Goal: Download file/media

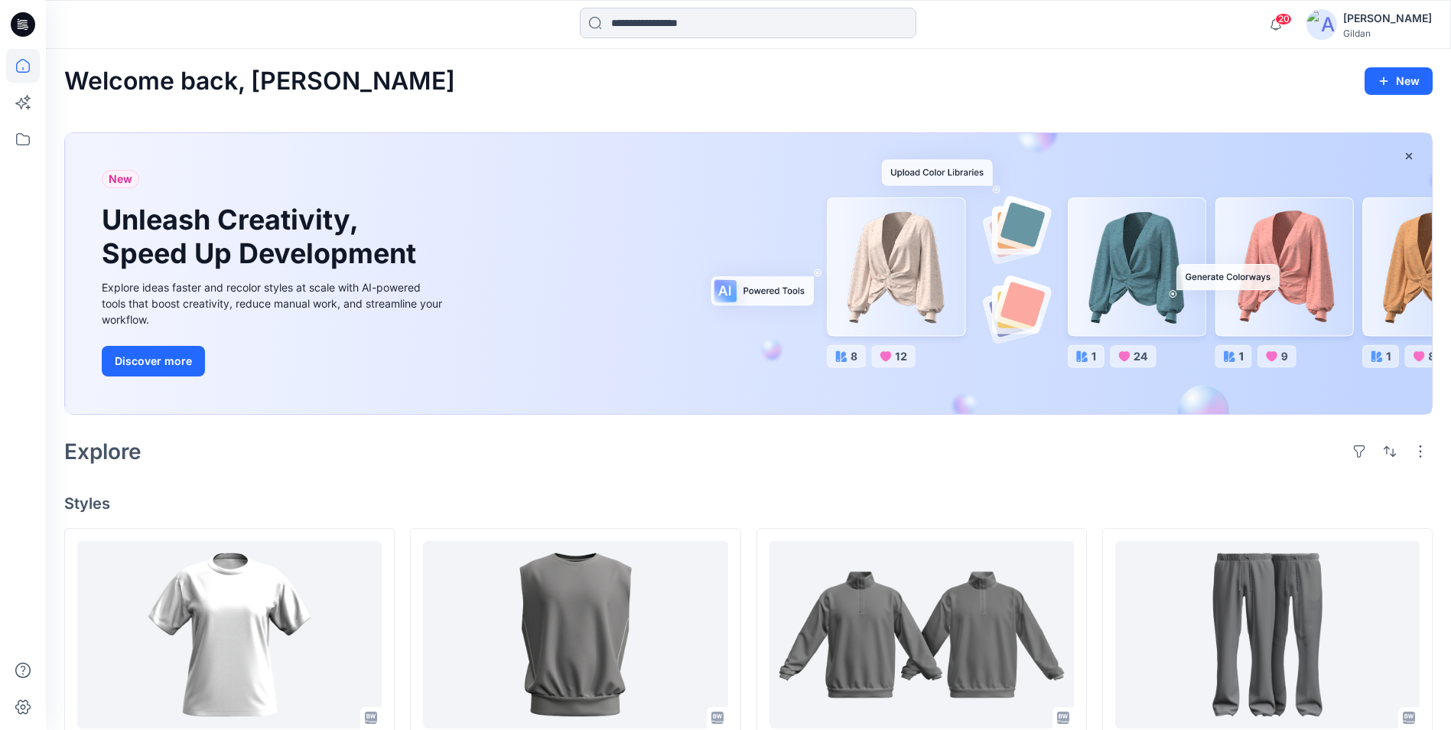
click at [686, 19] on input at bounding box center [748, 23] width 336 height 31
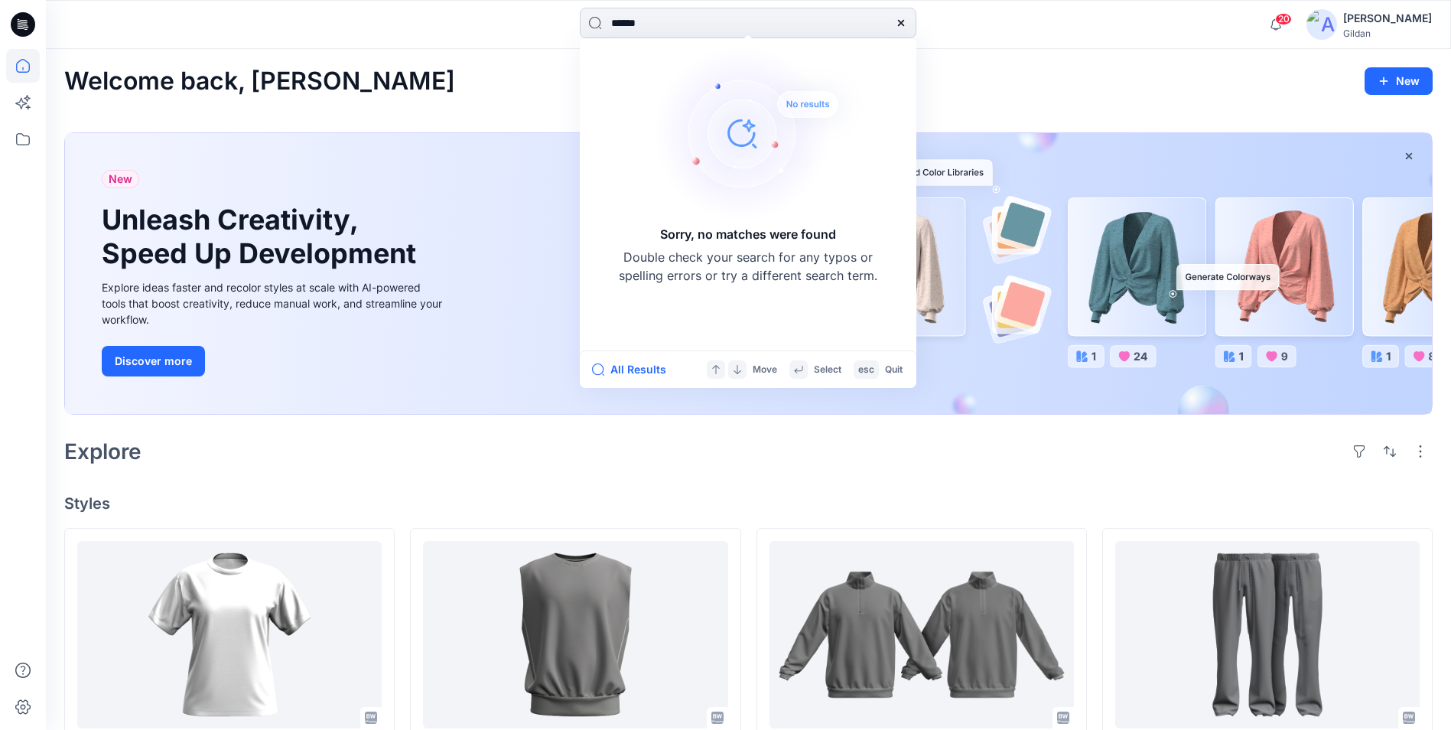
click at [639, 23] on input "******" at bounding box center [748, 23] width 336 height 31
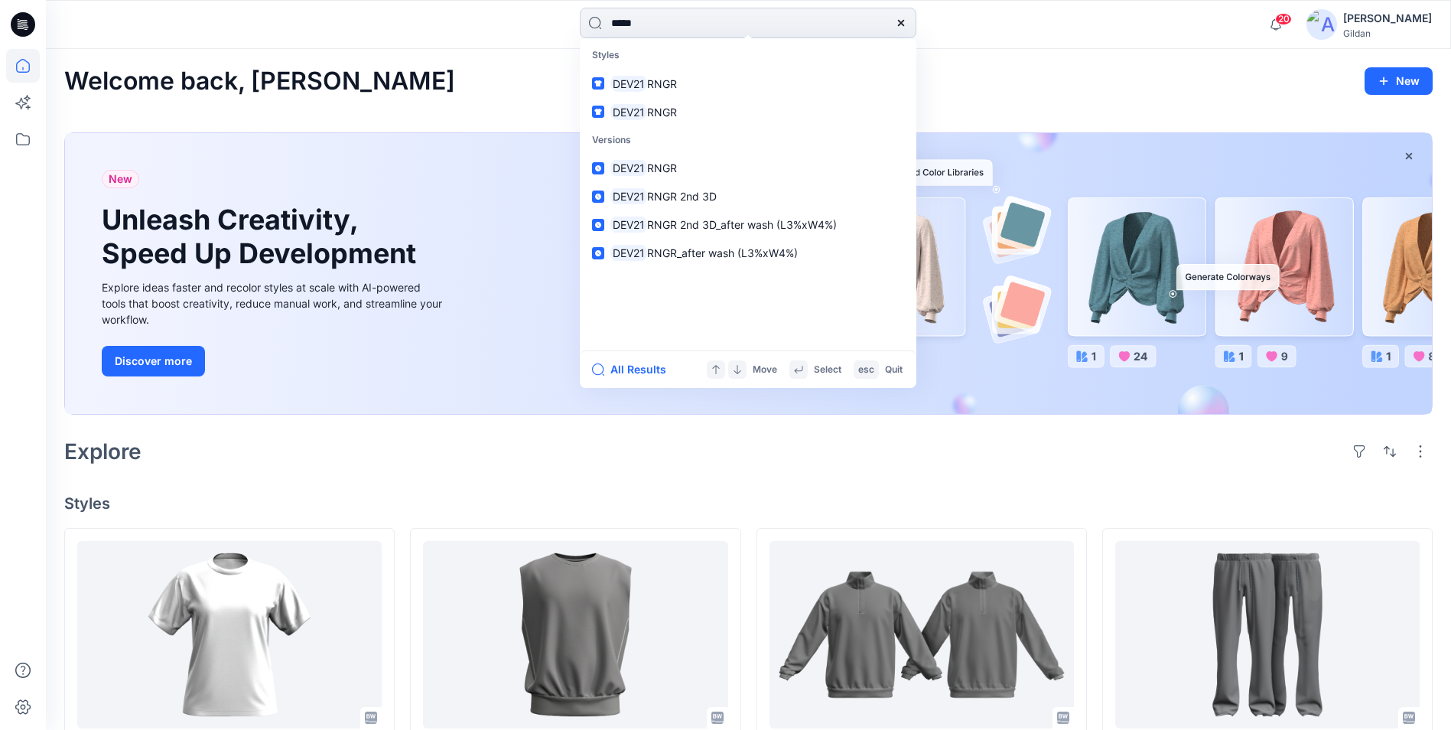
click at [658, 24] on input "*****" at bounding box center [748, 23] width 336 height 31
type input "*****"
click at [606, 79] on link "DEV21 RNGR" at bounding box center [748, 84] width 330 height 28
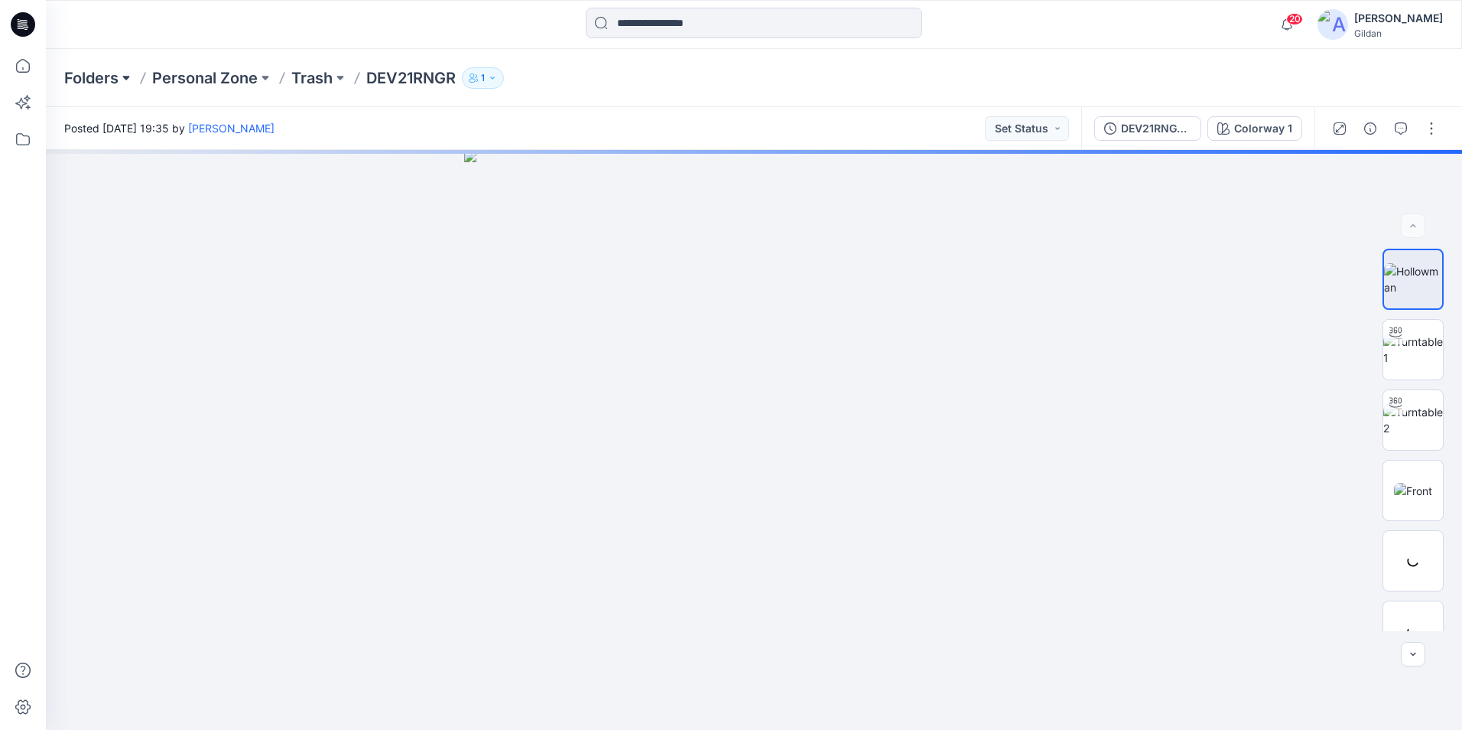
click at [125, 72] on button at bounding box center [126, 77] width 15 height 21
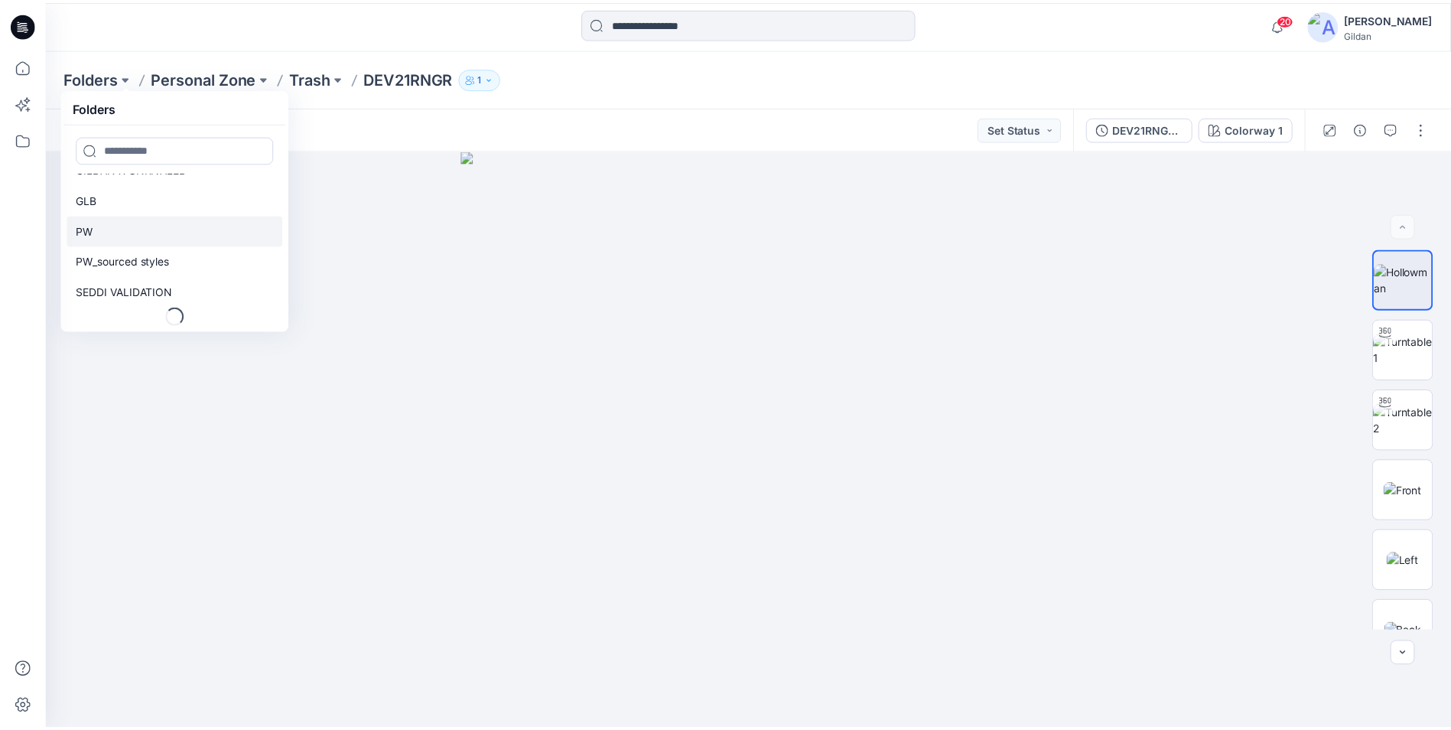
scroll to position [110, 0]
click at [87, 225] on p "PW" at bounding box center [84, 230] width 17 height 18
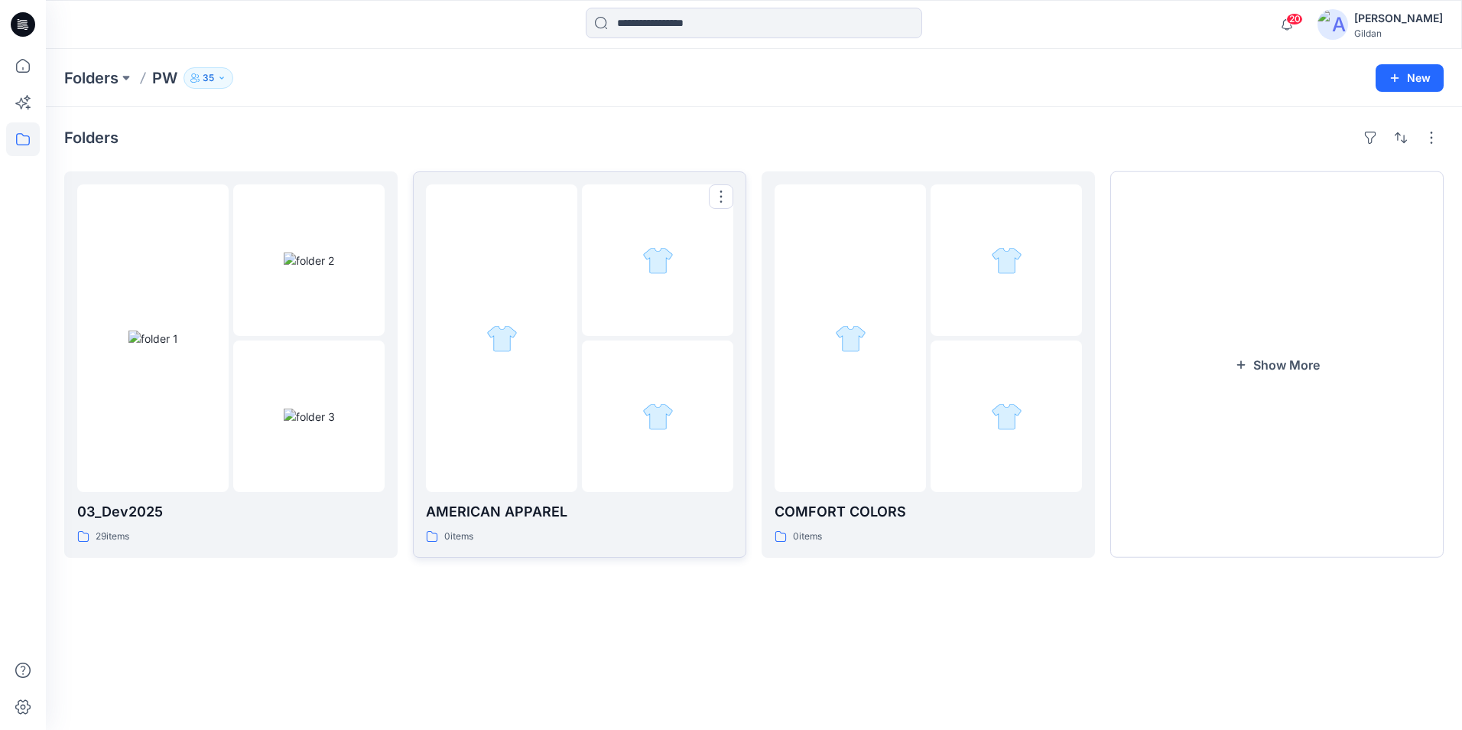
click at [558, 508] on p "AMERICAN APPAREL" at bounding box center [579, 511] width 307 height 21
click at [160, 496] on div "03_Dev2025 29 items" at bounding box center [230, 364] width 307 height 360
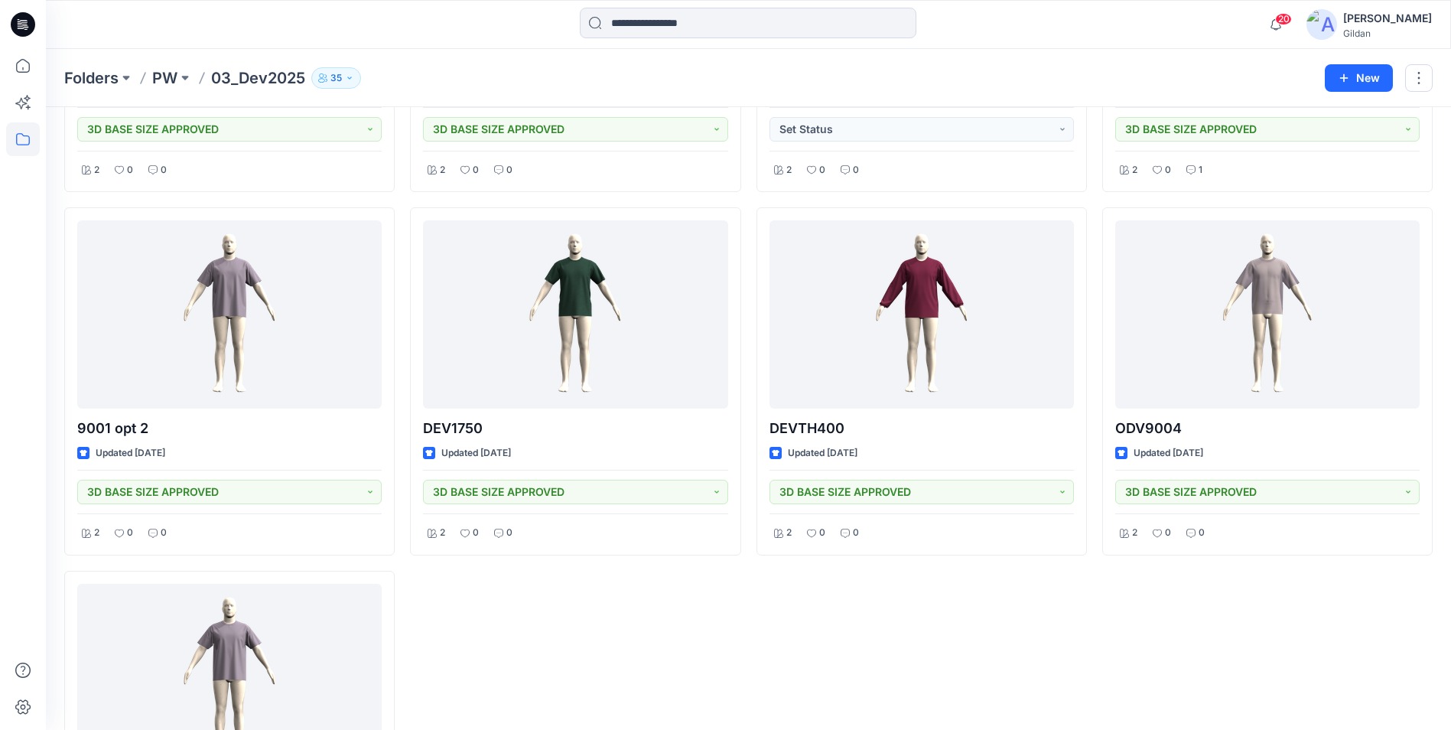
scroll to position [2348, 0]
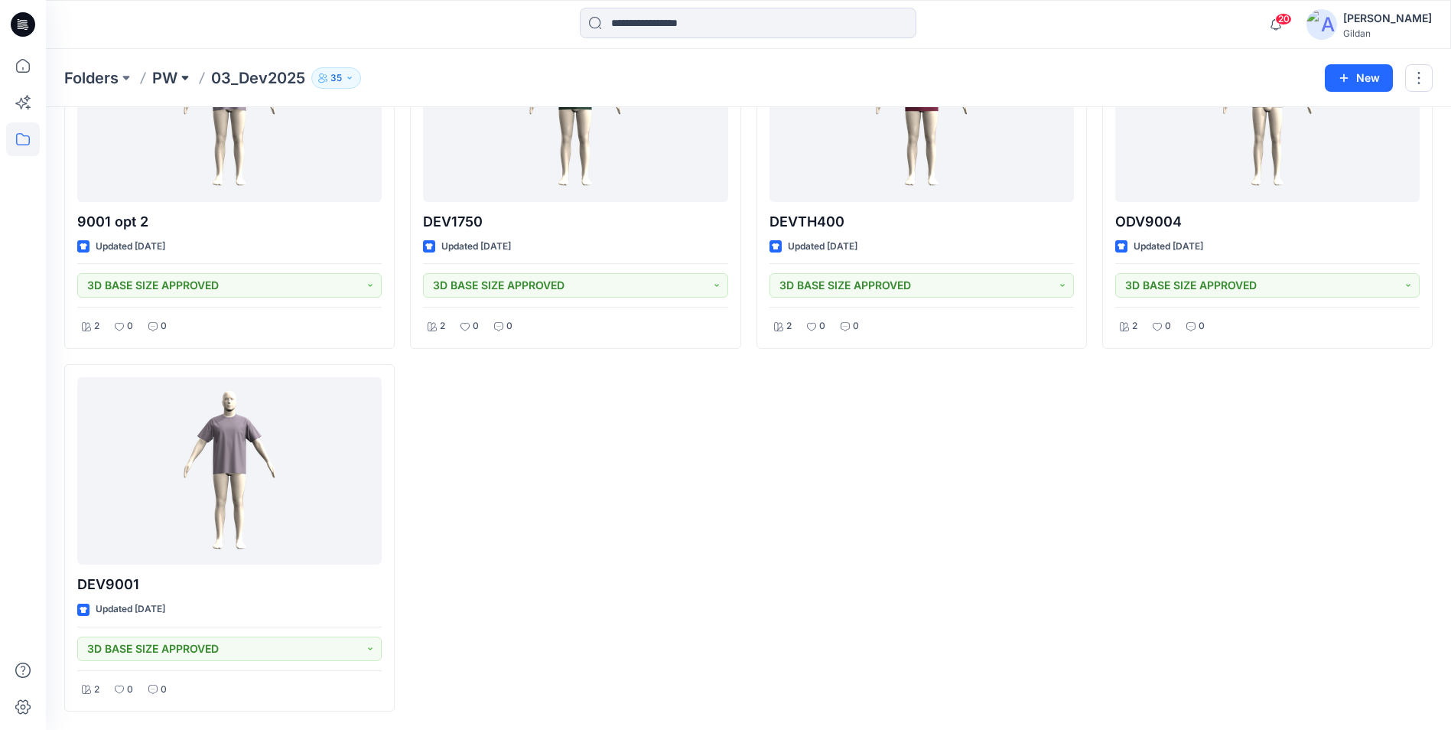
click at [179, 74] on button at bounding box center [184, 77] width 15 height 21
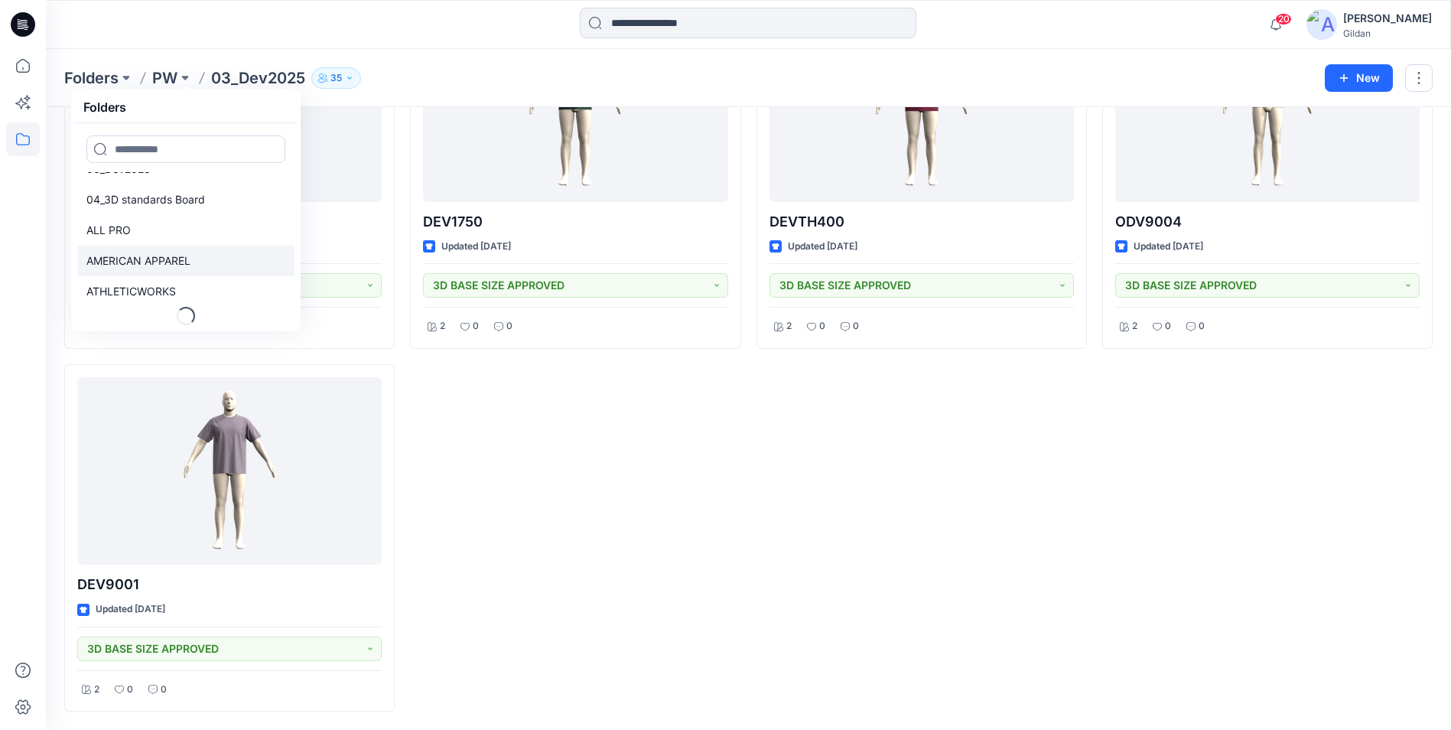
scroll to position [110, 0]
click at [163, 261] on p "AMERICAN APPAREL" at bounding box center [138, 261] width 104 height 18
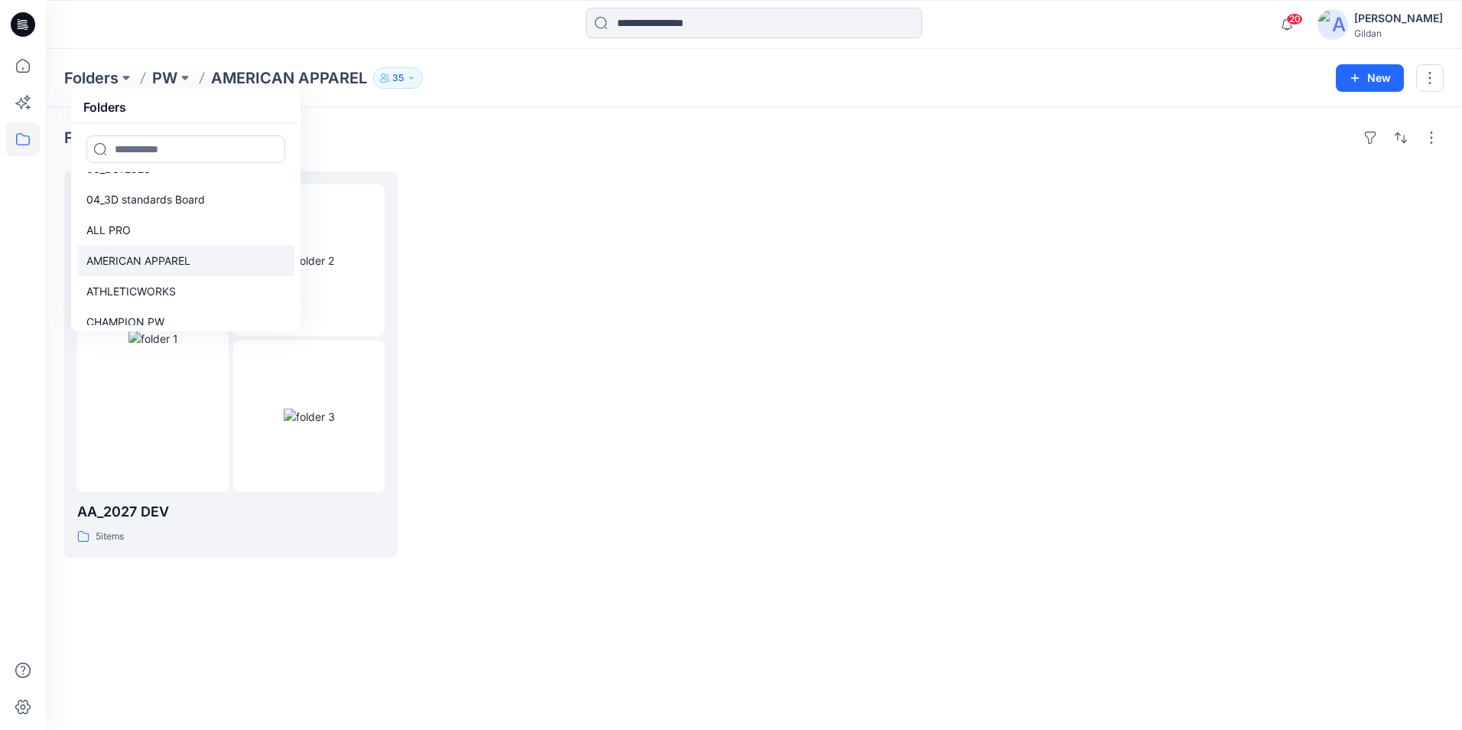
click at [151, 257] on p "AMERICAN APPAREL" at bounding box center [138, 261] width 104 height 18
click at [564, 233] on div at bounding box center [579, 364] width 333 height 386
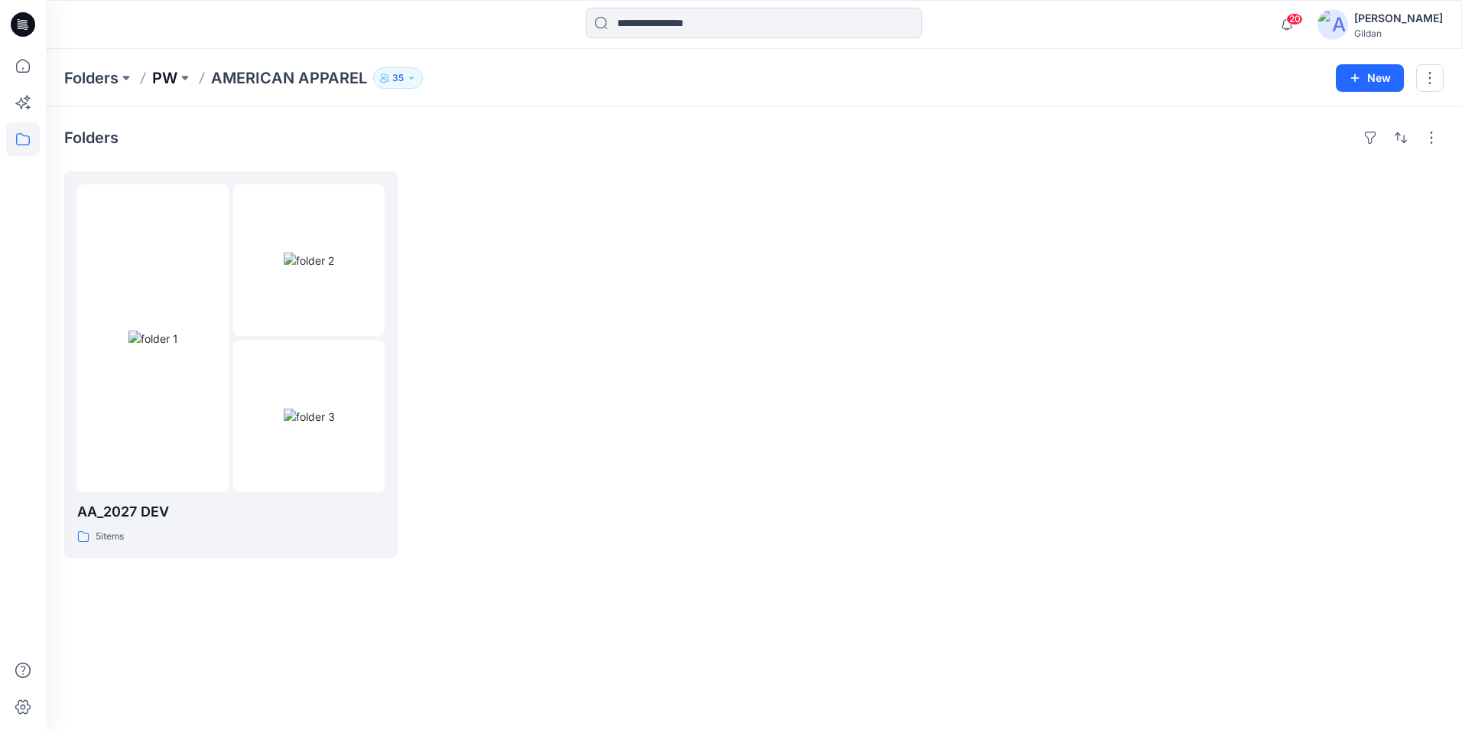
click at [174, 80] on p "PW" at bounding box center [164, 77] width 25 height 21
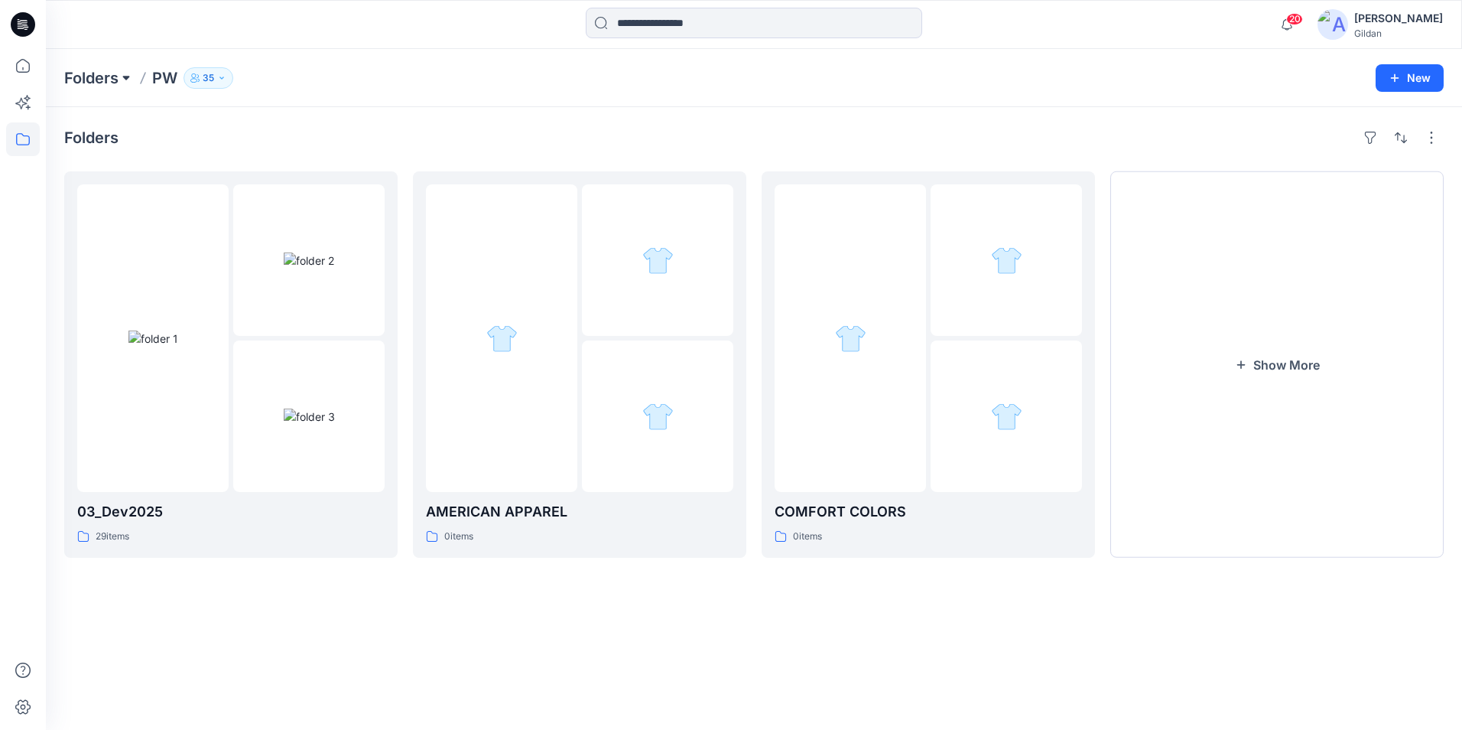
click at [127, 84] on button at bounding box center [126, 77] width 15 height 21
click at [128, 77] on button at bounding box center [126, 77] width 15 height 21
click at [168, 73] on p "PW" at bounding box center [164, 77] width 25 height 21
click at [421, 70] on div "Folders PW 35" at bounding box center [694, 77] width 1260 height 21
click at [722, 20] on input at bounding box center [754, 23] width 336 height 31
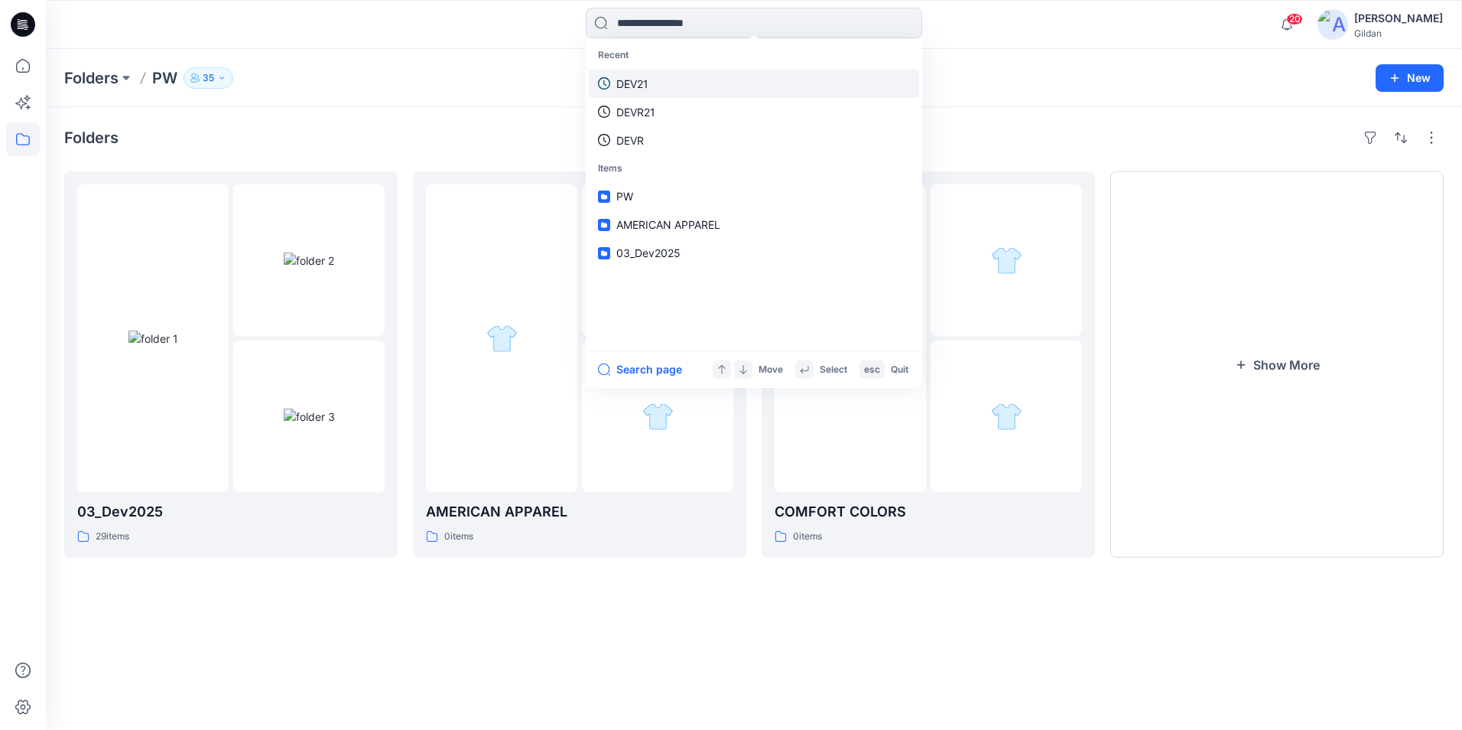
click at [629, 80] on p "DEV21" at bounding box center [632, 84] width 32 height 16
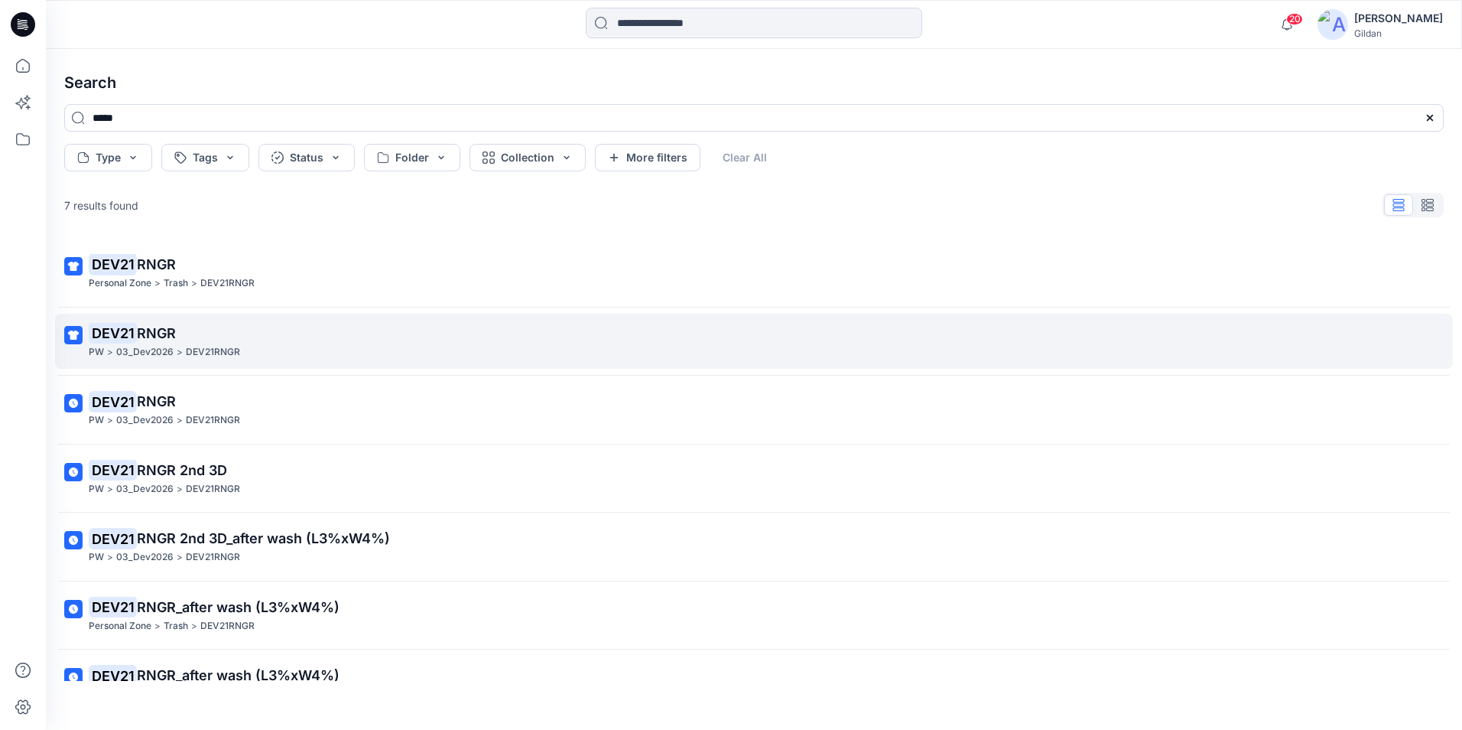
click at [151, 326] on span "RNGR" at bounding box center [156, 333] width 39 height 16
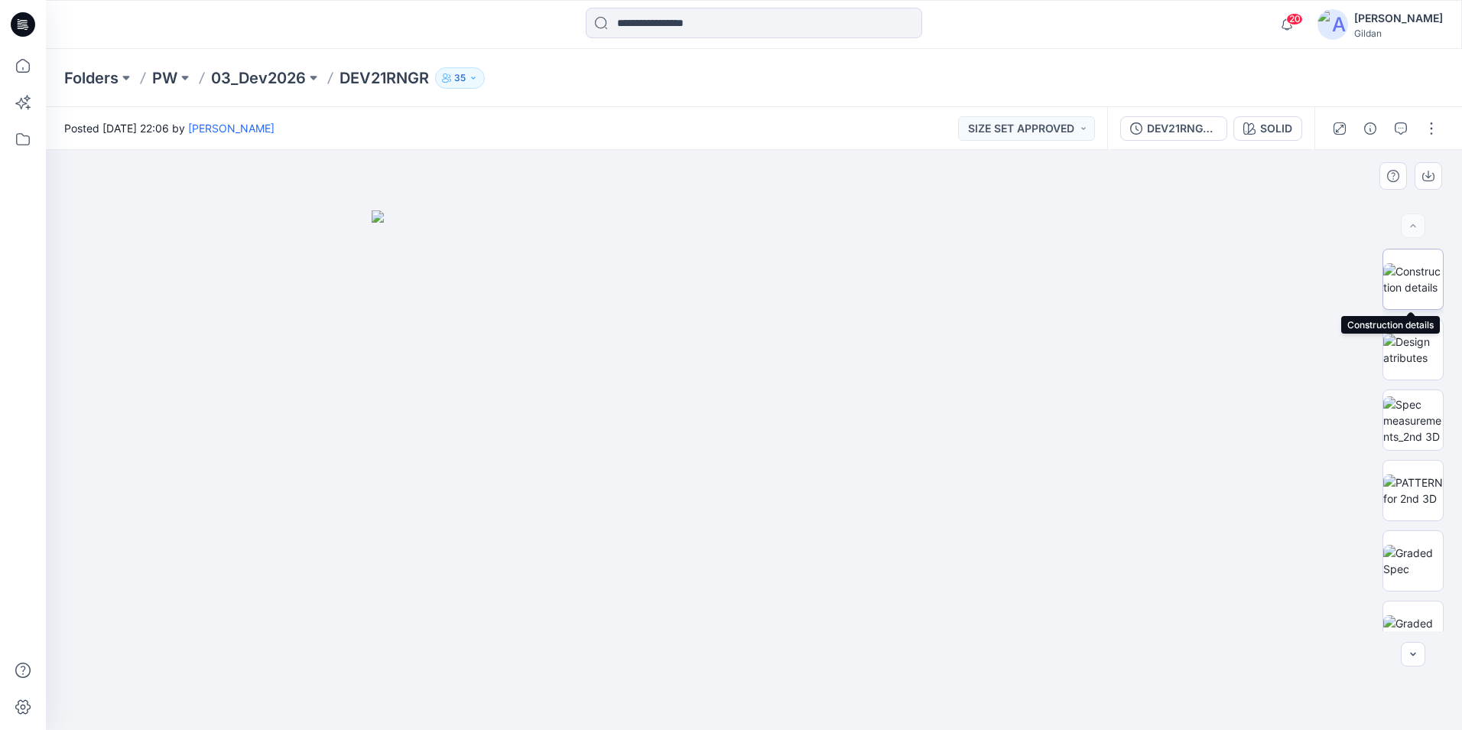
click at [1406, 281] on img at bounding box center [1413, 279] width 60 height 32
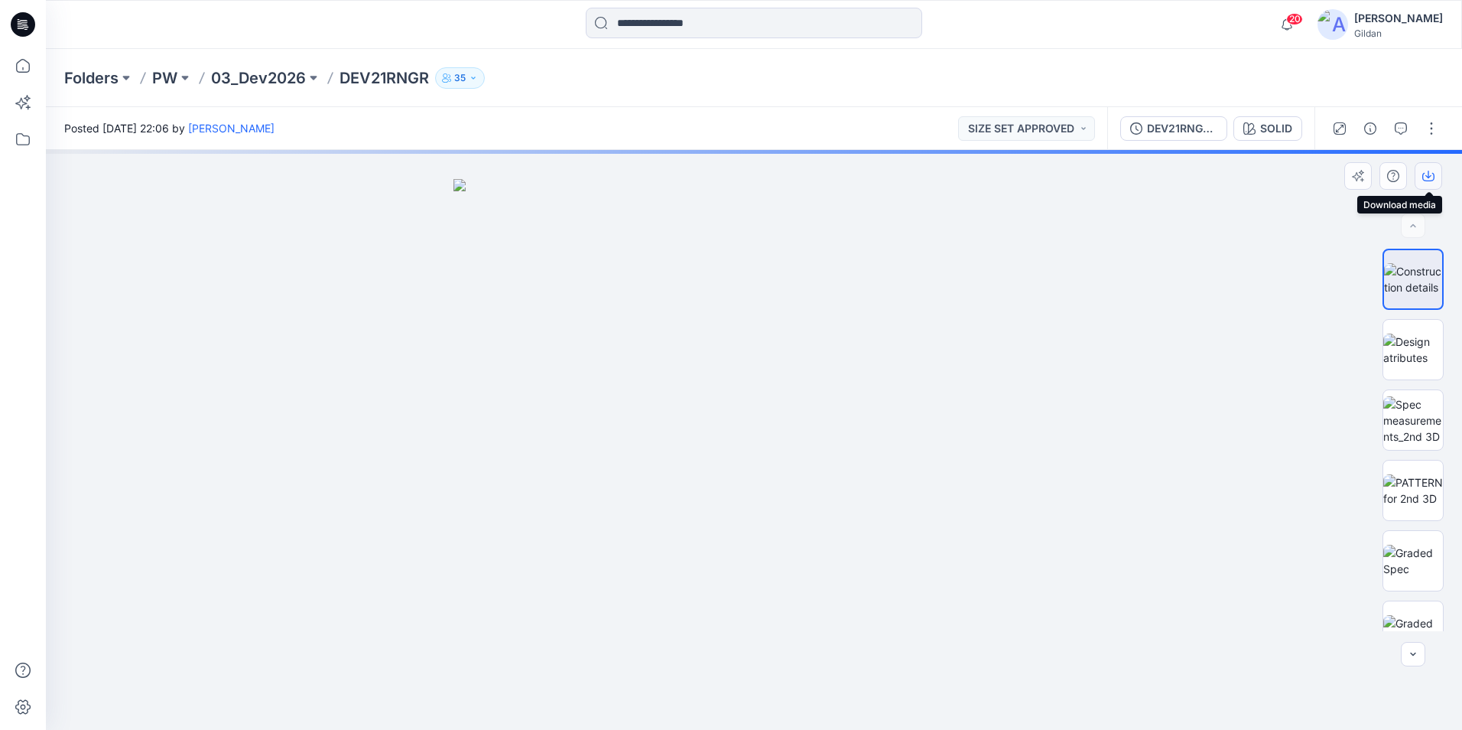
click at [1431, 178] on icon "button" at bounding box center [1428, 176] width 12 height 12
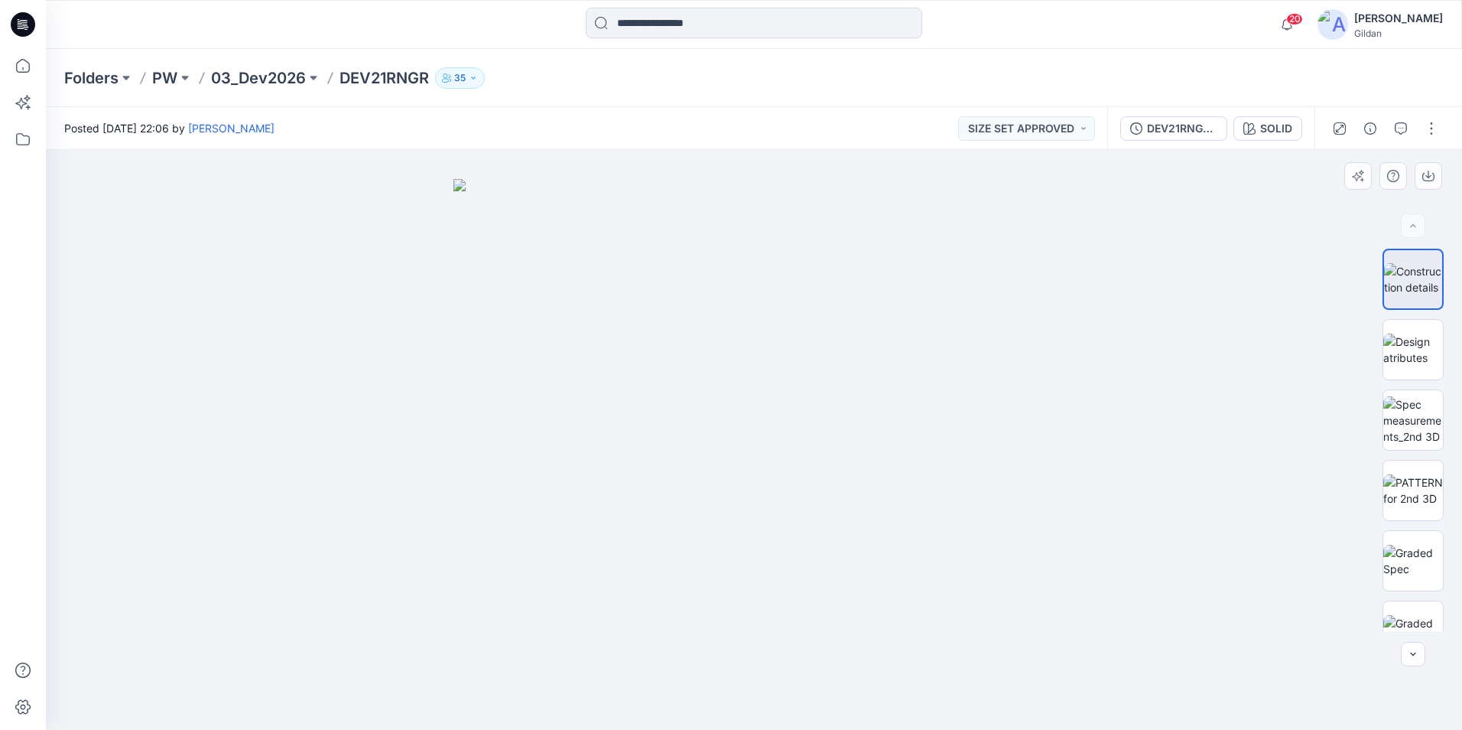
click at [1211, 255] on div at bounding box center [754, 440] width 1416 height 580
click at [1198, 130] on div "DEV21RNGR 2nd 3D" at bounding box center [1182, 128] width 70 height 17
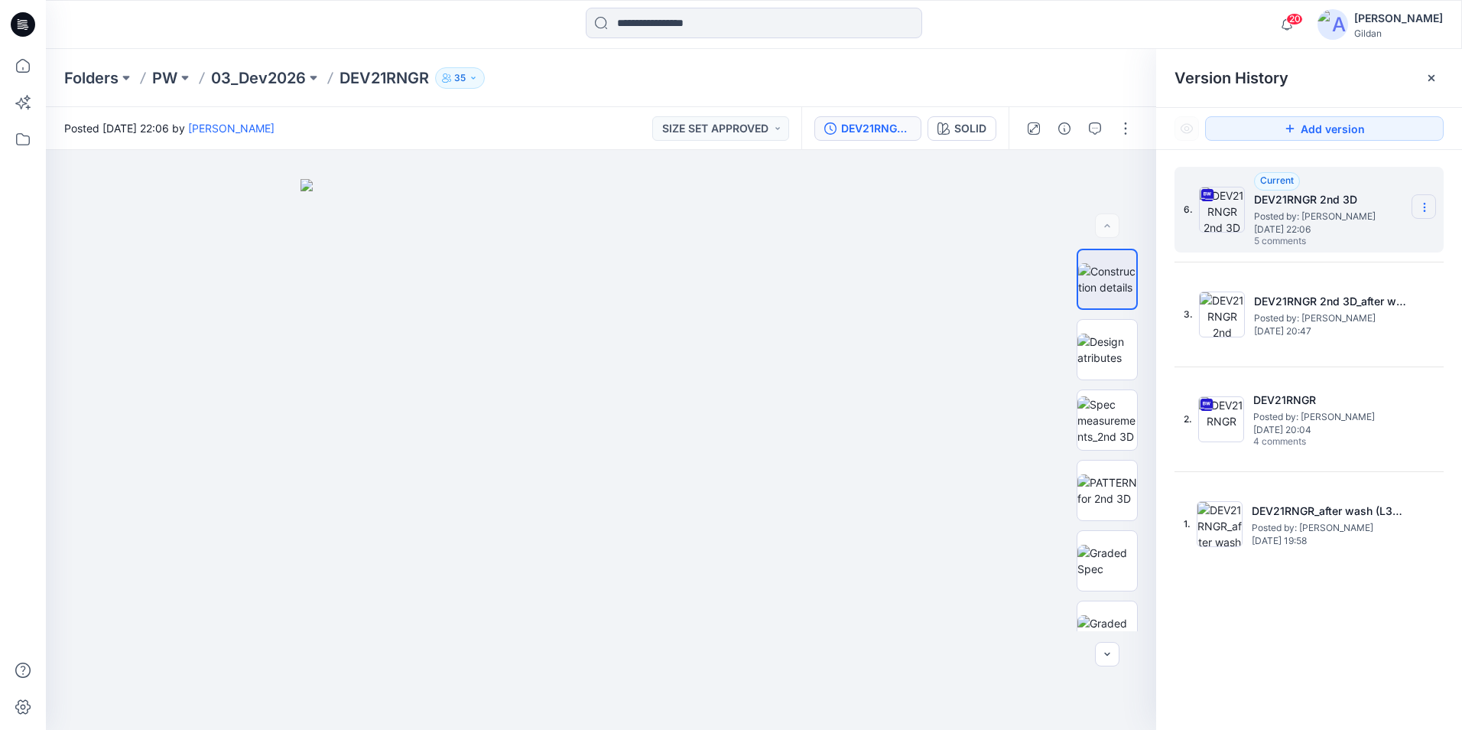
click at [1424, 207] on icon at bounding box center [1424, 207] width 1 height 1
click at [1351, 236] on span "Download Source BW File" at bounding box center [1347, 237] width 128 height 18
